Goal: Task Accomplishment & Management: Manage account settings

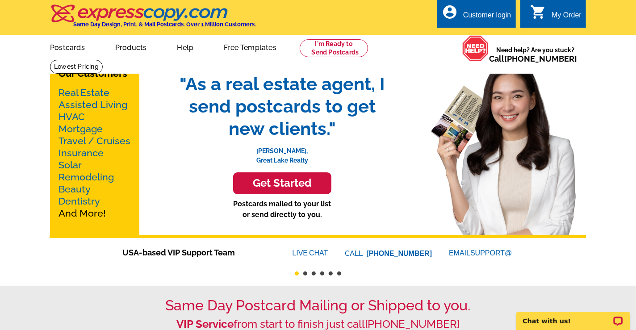
click at [472, 14] on div "Customer login" at bounding box center [487, 17] width 48 height 13
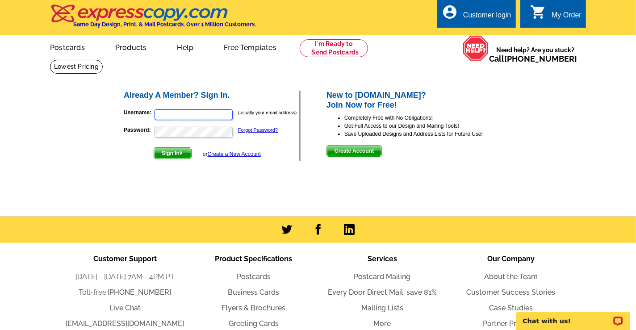
click at [194, 113] on input "Username:" at bounding box center [194, 114] width 78 height 11
type input "[EMAIL_ADDRESS][DOMAIN_NAME]"
click at [159, 158] on span "Sign In" at bounding box center [172, 153] width 37 height 11
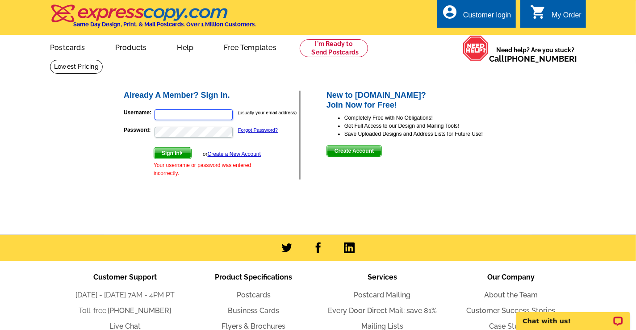
click at [182, 113] on input "Username:" at bounding box center [194, 114] width 78 height 11
type input "tnew@bhhsflpg.com"
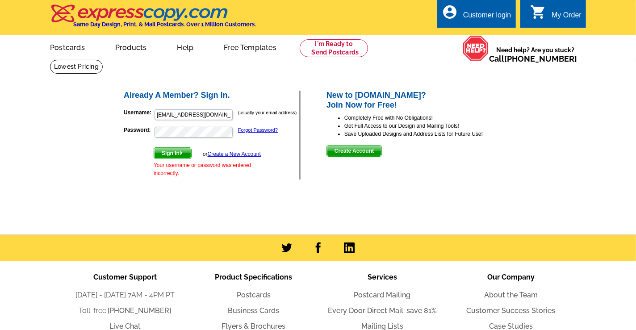
click at [166, 152] on span "Sign In" at bounding box center [172, 153] width 37 height 11
type input "tnew@bhhsflpg.com"
click at [252, 132] on link "Forgot Password?" at bounding box center [258, 129] width 40 height 5
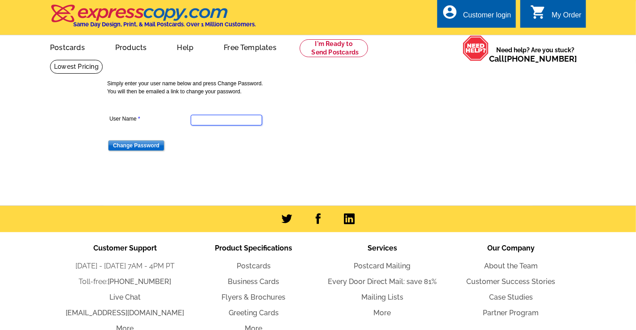
click at [238, 121] on input "User Name" at bounding box center [226, 120] width 71 height 11
type input "tnew@bhhsflpg.com"
click at [155, 147] on input "Change Password" at bounding box center [136, 145] width 56 height 11
